Goal: Find specific page/section: Find specific page/section

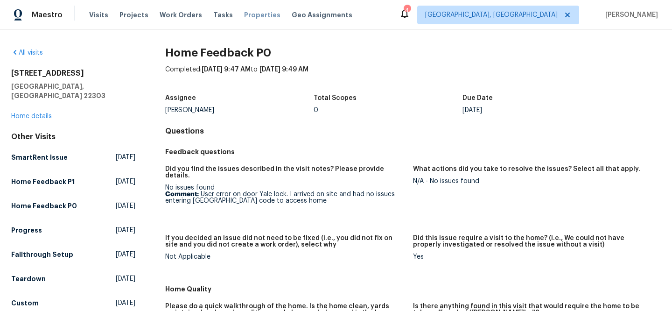
click at [256, 17] on span "Properties" at bounding box center [262, 14] width 36 height 9
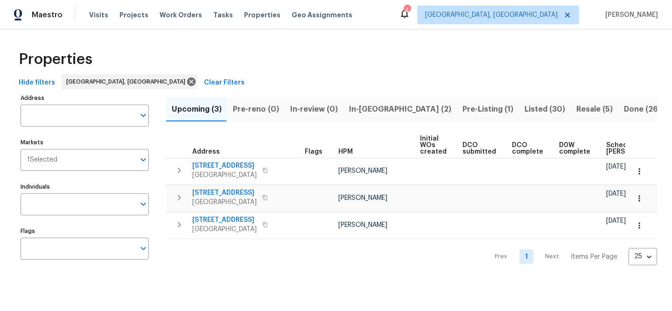
click at [200, 80] on button "Clear Filters" at bounding box center [224, 82] width 48 height 17
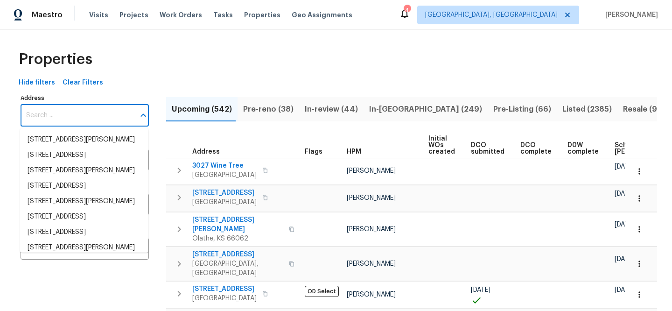
click at [108, 118] on input "Address" at bounding box center [78, 116] width 114 height 22
paste input "[STREET_ADDRESS][US_STATE]"
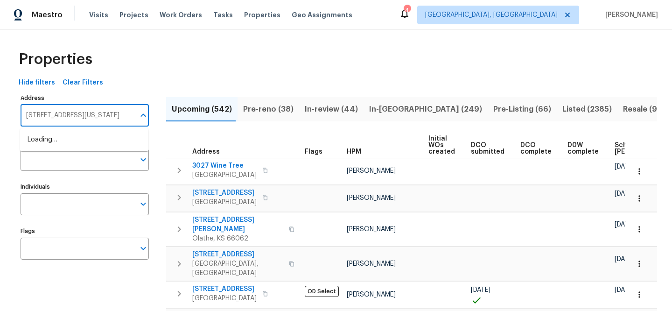
scroll to position [0, 1]
type input "[STREET_ADDRESS][US_STATE]"
click at [78, 144] on li "[STREET_ADDRESS][US_STATE]" at bounding box center [84, 139] width 128 height 15
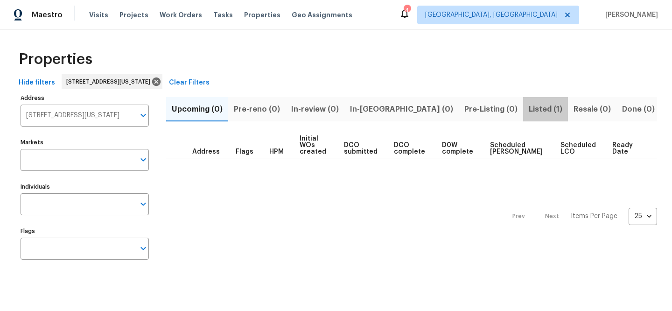
click at [529, 106] on span "Listed (1)" at bounding box center [546, 109] width 34 height 13
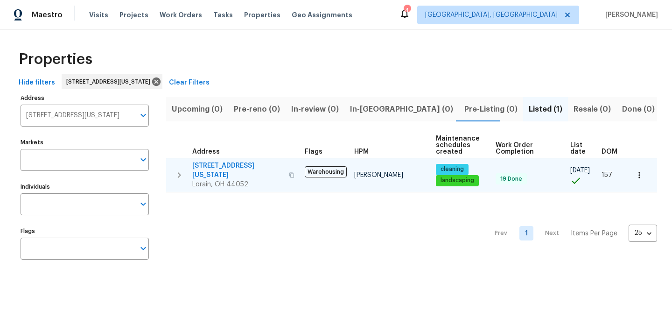
click at [235, 166] on span "[STREET_ADDRESS][US_STATE]" at bounding box center [237, 170] width 91 height 19
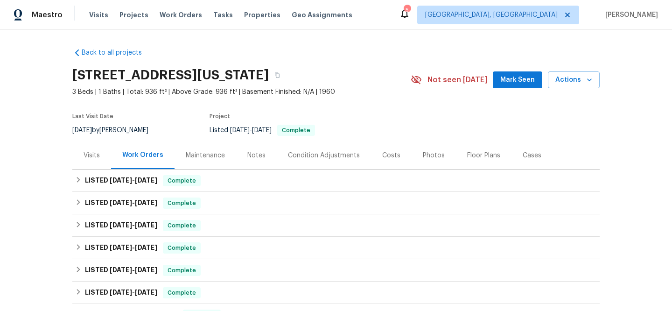
click at [88, 151] on div "Visits" at bounding box center [92, 155] width 16 height 9
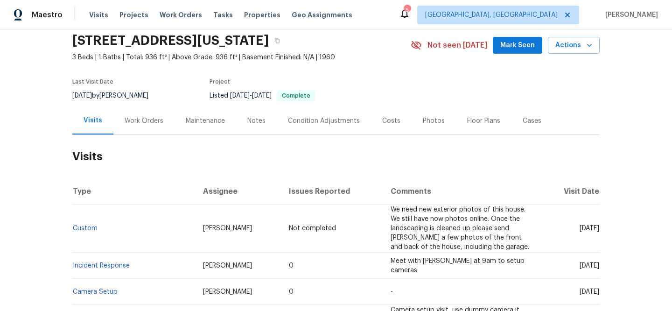
scroll to position [47, 0]
